Goal: Communication & Community: Participate in discussion

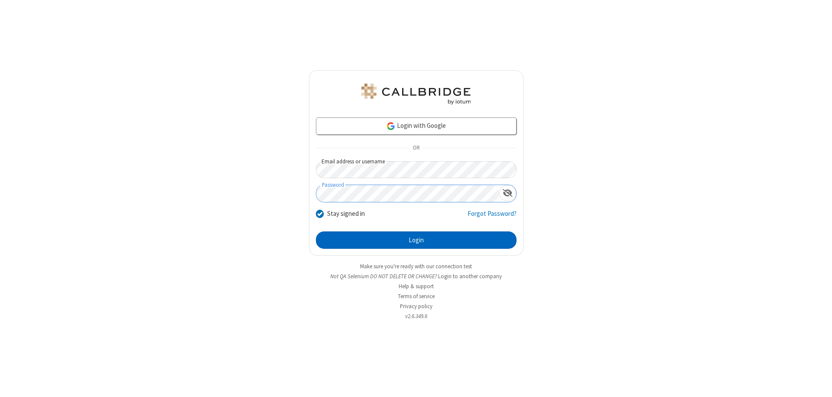
click at [416, 240] on button "Login" at bounding box center [416, 240] width 201 height 17
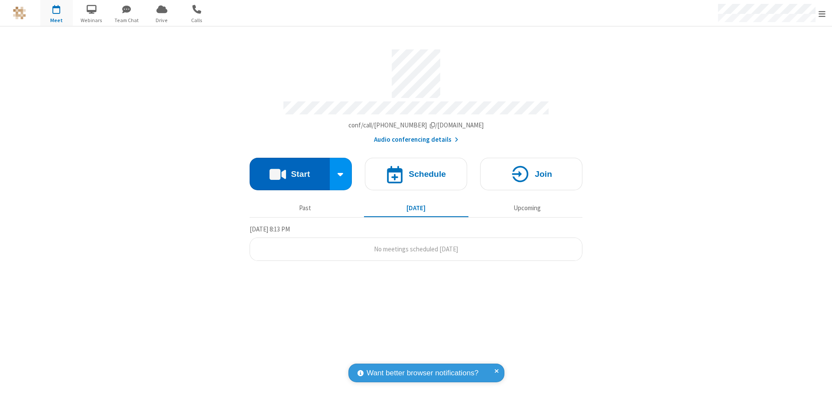
click at [290, 170] on button "Start" at bounding box center [290, 174] width 80 height 33
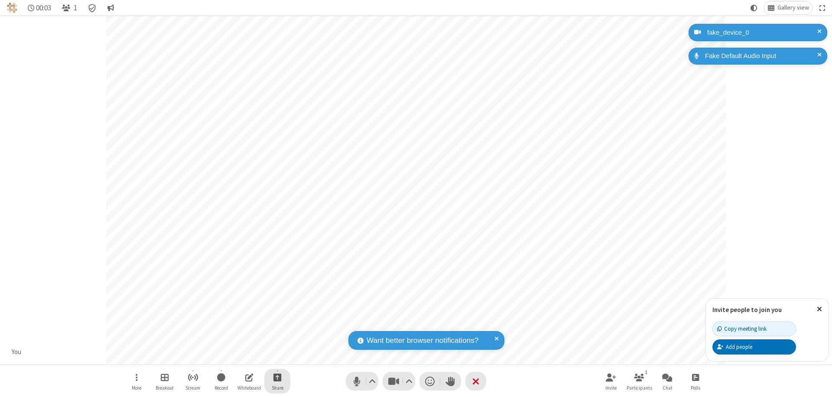
click at [277, 377] on span "Start sharing" at bounding box center [278, 377] width 8 height 11
click at [242, 356] on span "Share my screen" at bounding box center [243, 356] width 10 height 7
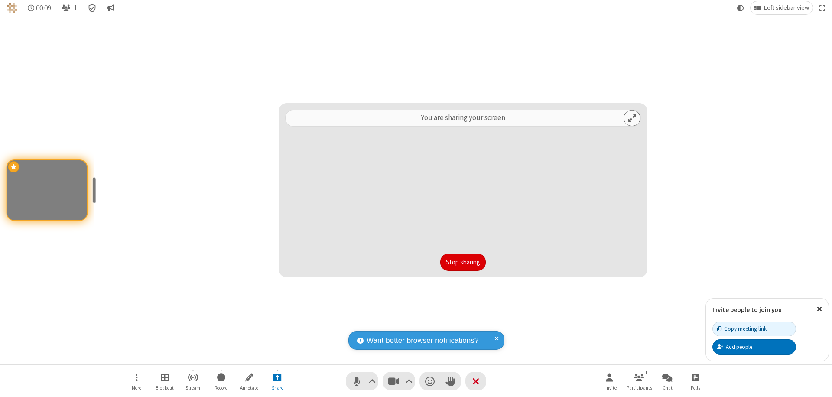
click at [463, 262] on button "Stop sharing" at bounding box center [464, 262] width 46 height 17
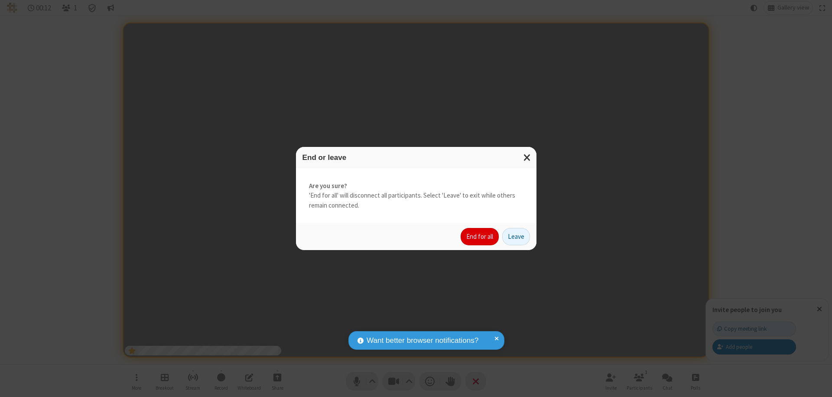
click at [480, 237] on button "End for all" at bounding box center [480, 236] width 38 height 17
